Goal: Task Accomplishment & Management: Manage account settings

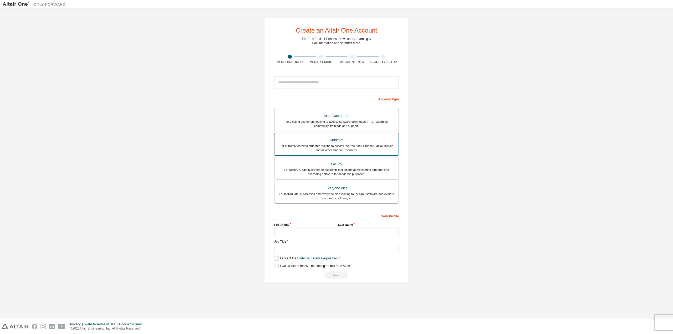
click at [330, 144] on div "For currently enrolled students looking to access the free Altair Student Editi…" at bounding box center [337, 148] width 118 height 8
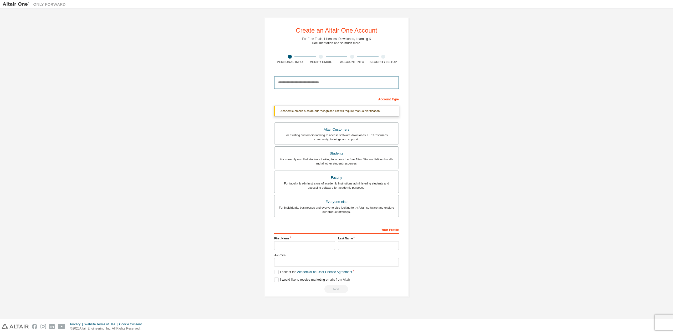
drag, startPoint x: 292, startPoint y: 83, endPoint x: 383, endPoint y: 82, distance: 91.0
click at [384, 83] on input "email" at bounding box center [336, 82] width 125 height 13
click at [369, 82] on input "email" at bounding box center [336, 82] width 125 height 13
type input "**********"
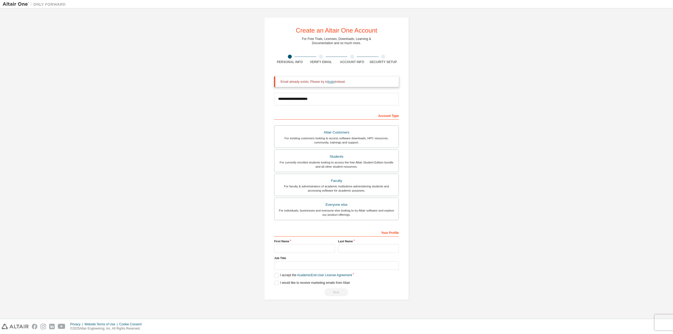
click at [332, 82] on link "login" at bounding box center [331, 82] width 7 height 4
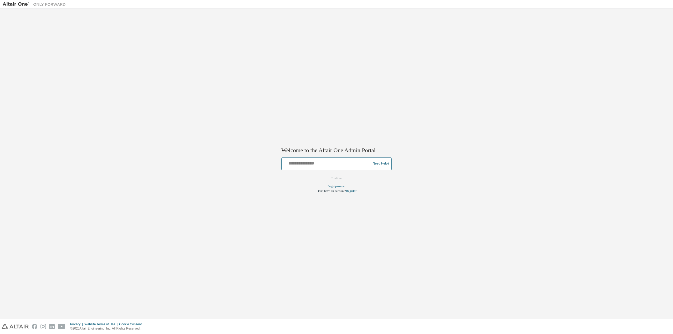
click at [315, 164] on input "text" at bounding box center [327, 163] width 87 height 8
type input "**********"
drag, startPoint x: 351, startPoint y: 178, endPoint x: 342, endPoint y: 178, distance: 9.5
click at [348, 178] on form "**********" at bounding box center [336, 176] width 110 height 36
click at [342, 178] on button "Continue" at bounding box center [336, 178] width 23 height 8
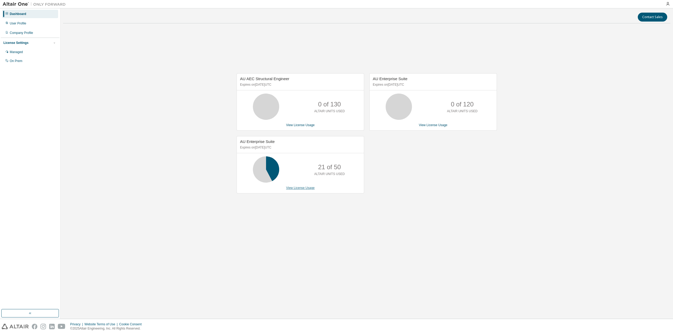
click at [299, 188] on link "View License Usage" at bounding box center [300, 188] width 29 height 4
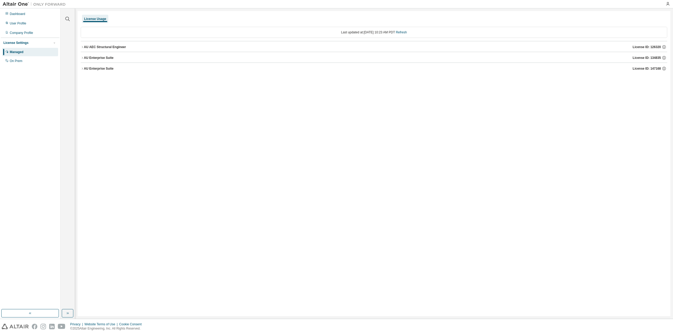
click at [83, 68] on icon "button" at bounding box center [82, 68] width 3 height 3
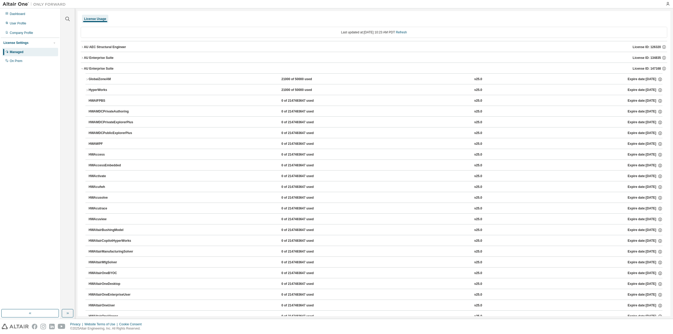
click at [83, 68] on icon "button" at bounding box center [82, 68] width 3 height 3
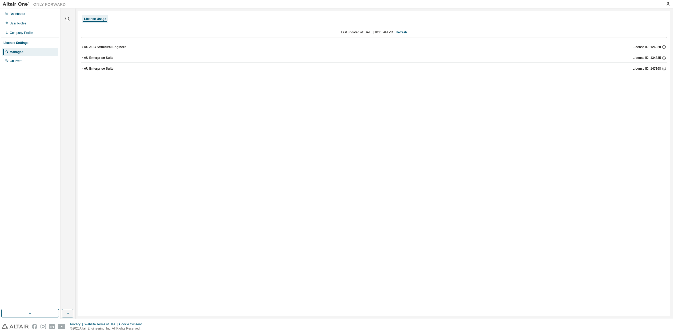
drag, startPoint x: 122, startPoint y: 101, endPoint x: 125, endPoint y: 102, distance: 3.8
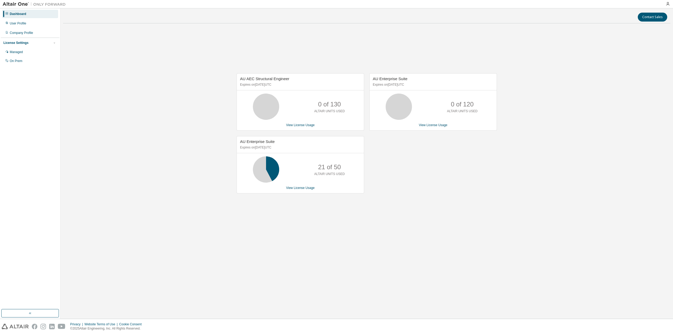
click at [12, 3] on img at bounding box center [36, 4] width 66 height 5
